Goal: Task Accomplishment & Management: Manage account settings

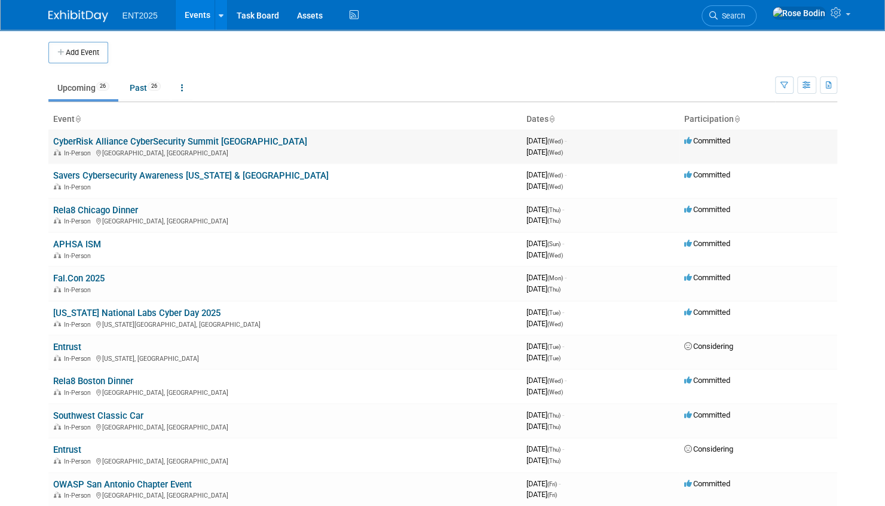
click at [200, 140] on link "CyberRisk Alliance CyberSecurity Summit [GEOGRAPHIC_DATA]" at bounding box center [180, 141] width 254 height 11
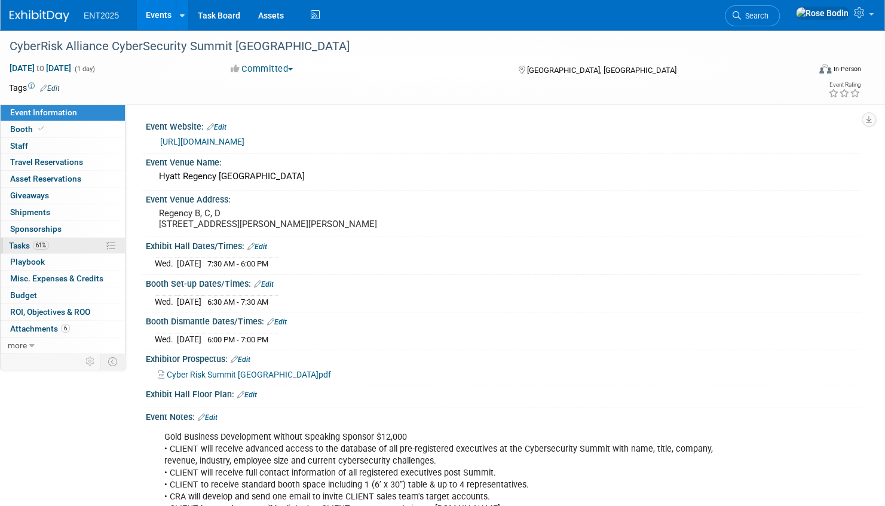
click at [81, 244] on link "61% Tasks 61%" at bounding box center [63, 246] width 124 height 16
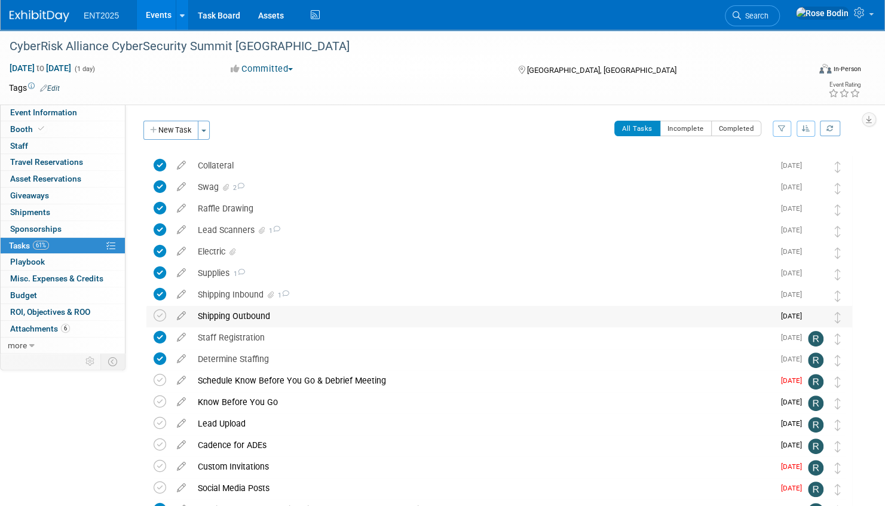
click at [310, 314] on div "Shipping Outbound" at bounding box center [483, 316] width 582 height 20
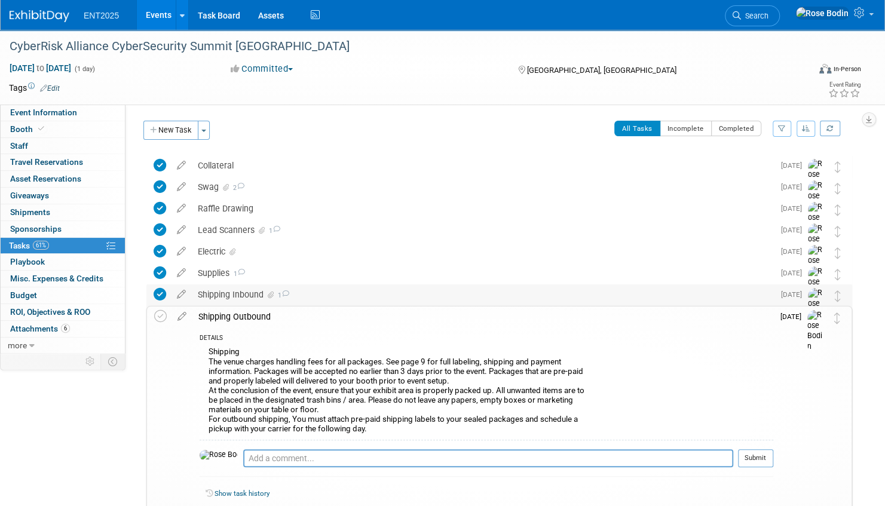
click at [350, 295] on div "Shipping Inbound 1" at bounding box center [483, 294] width 582 height 20
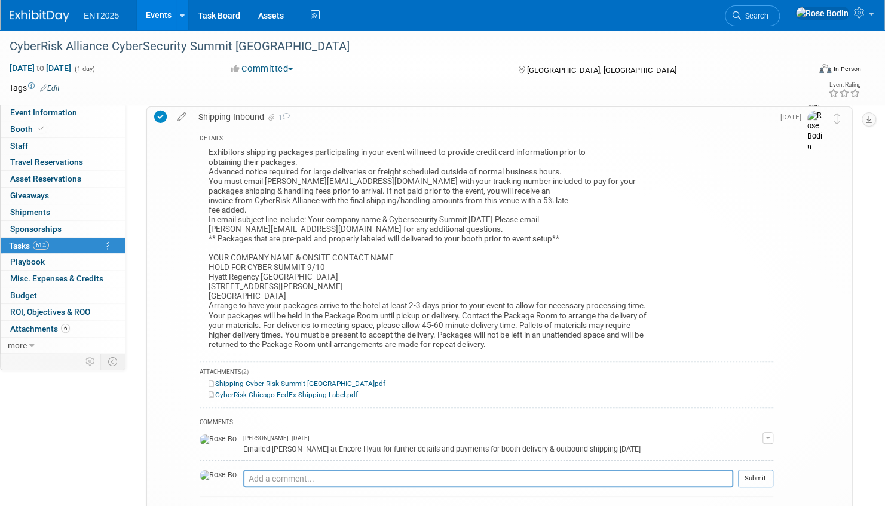
scroll to position [179, 0]
click at [674, 213] on div "Exhibitors shipping packages participating in your event will need to provide c…" at bounding box center [486, 248] width 573 height 210
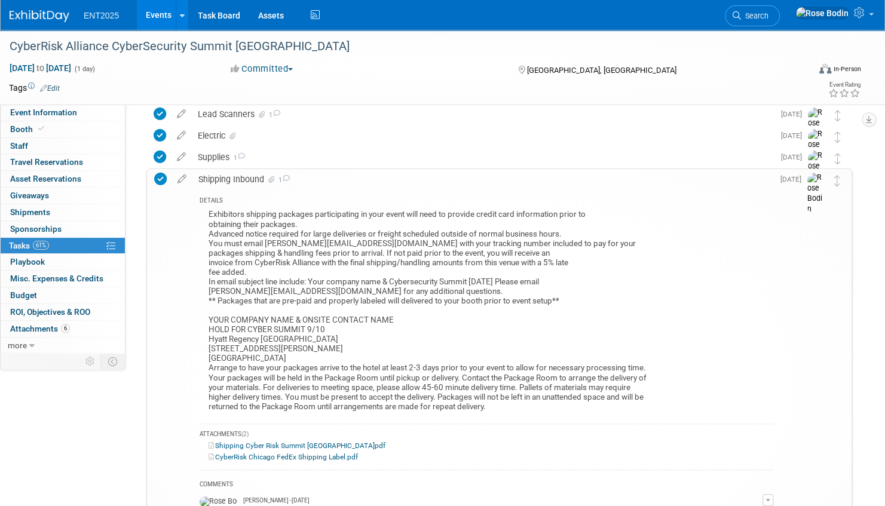
scroll to position [60, 0]
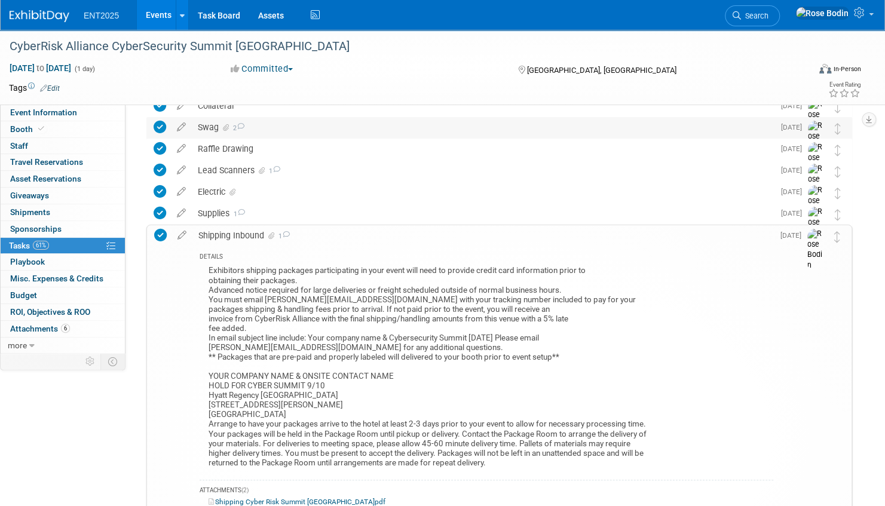
click at [376, 130] on div "Swag 2" at bounding box center [483, 127] width 582 height 20
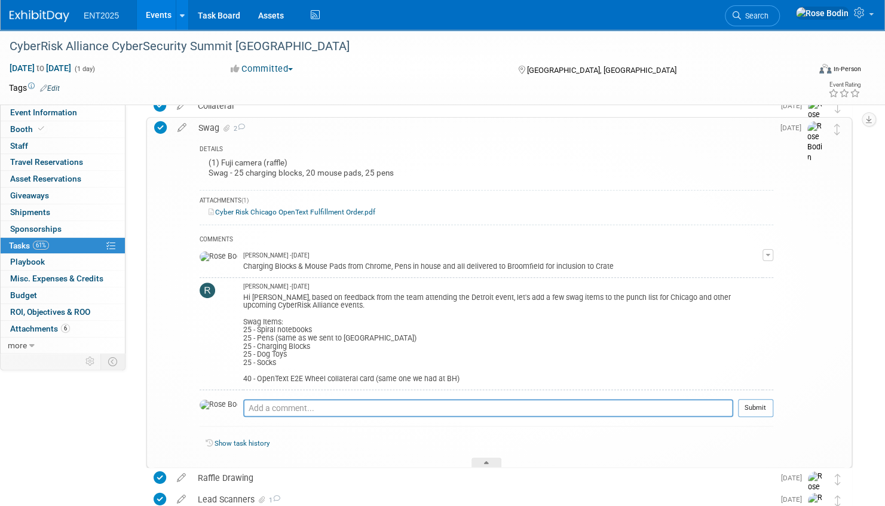
click at [156, 12] on link "Events" at bounding box center [159, 15] width 44 height 30
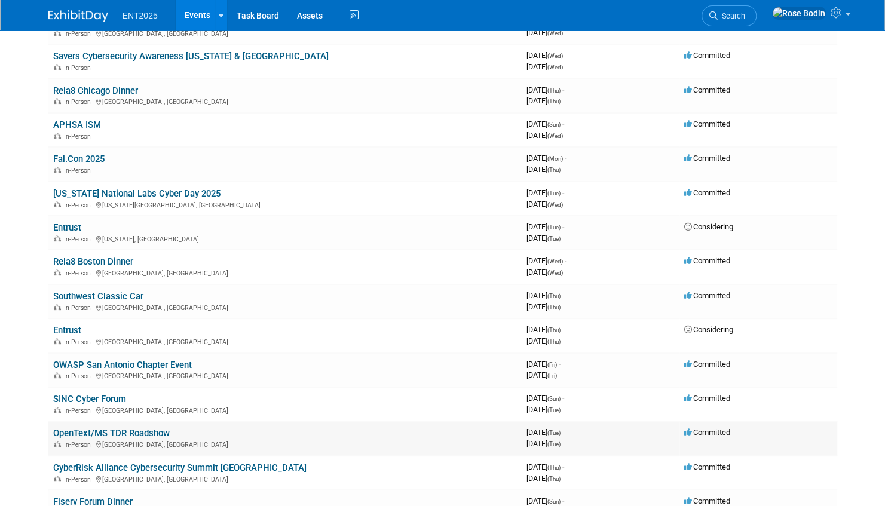
scroll to position [179, 0]
